Goal: Check status: Check status

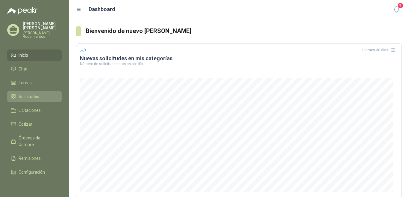
click at [36, 93] on span "Solicitudes" at bounding box center [29, 96] width 21 height 7
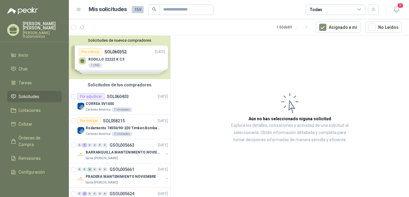
click at [126, 85] on div "Solicitudes de tus compradores" at bounding box center [119, 84] width 101 height 11
click at [120, 119] on p "SOL058215" at bounding box center [114, 121] width 22 height 4
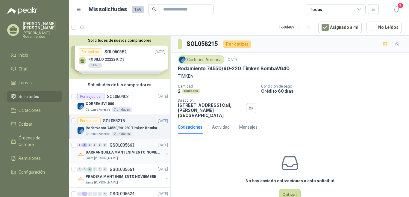
click at [132, 151] on p "BARRANQUILLA MANTENIMIENTO NOVIEMBRE" at bounding box center [123, 152] width 75 height 6
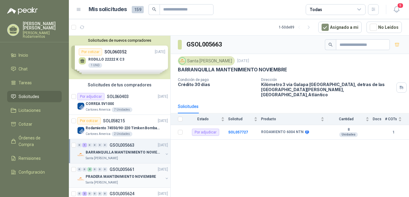
scroll to position [60, 0]
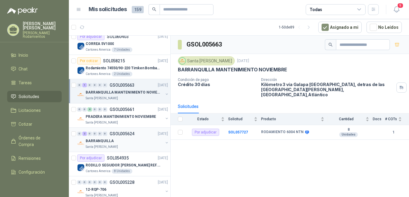
click at [109, 140] on p "BARRANQUILLA" at bounding box center [100, 141] width 28 height 6
